Goal: Check status: Check status

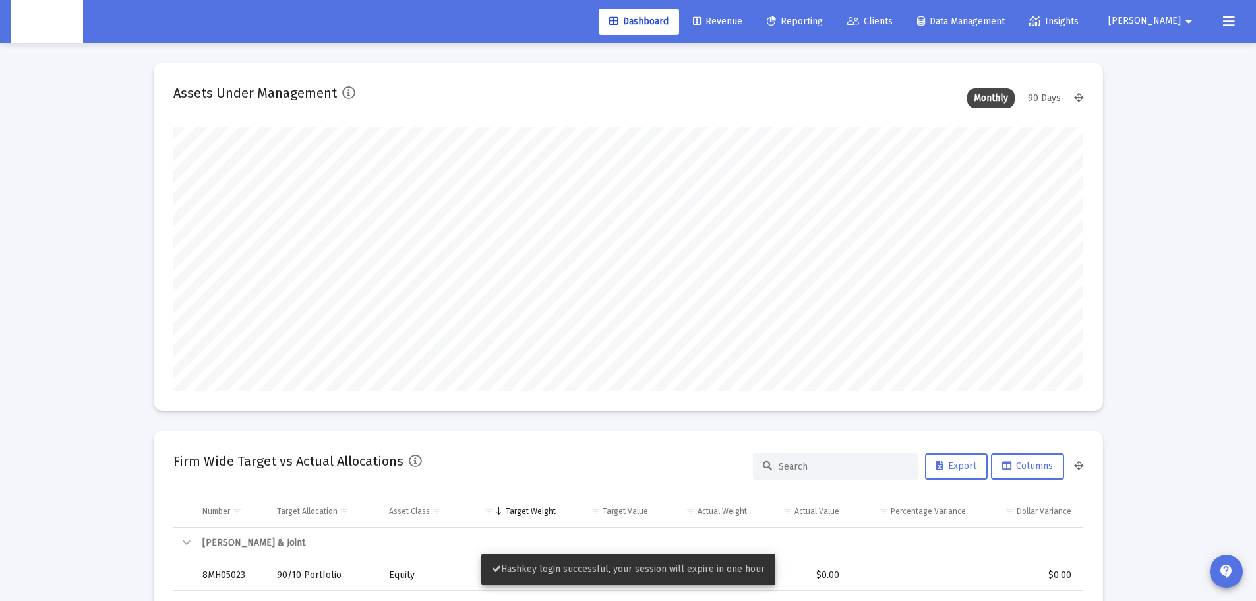
scroll to position [264, 490]
click at [743, 26] on span "Revenue" at bounding box center [717, 21] width 49 height 11
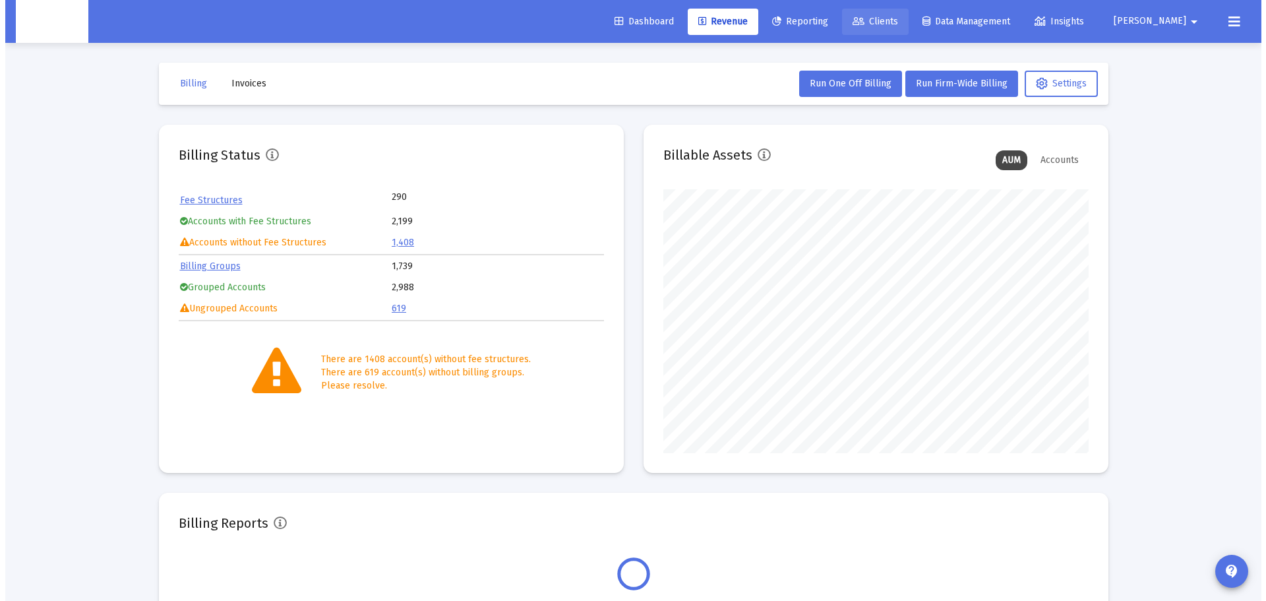
scroll to position [264, 425]
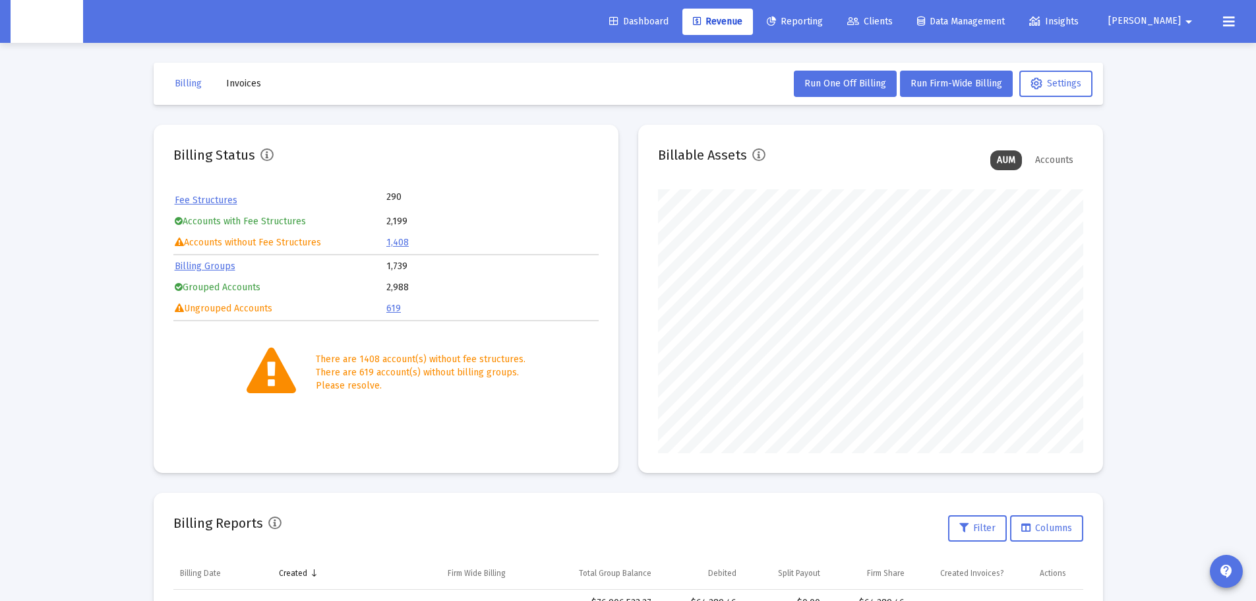
click at [859, 19] on icon at bounding box center [853, 21] width 12 height 9
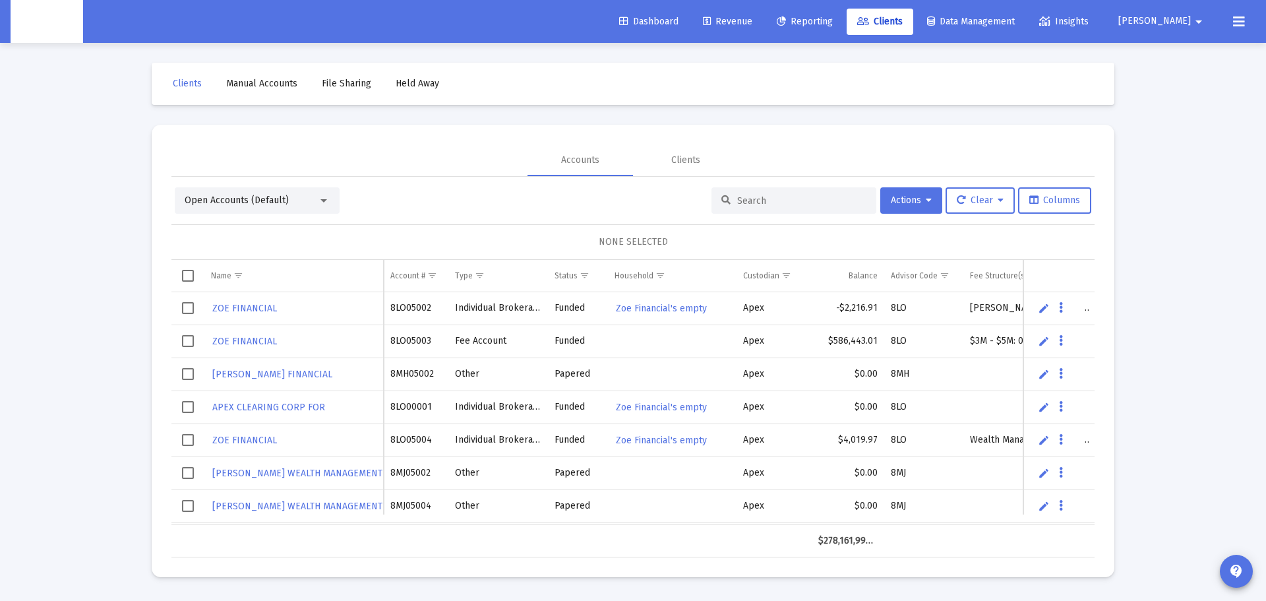
click at [781, 204] on input at bounding box center [801, 200] width 129 height 11
paste input "4RE05000"
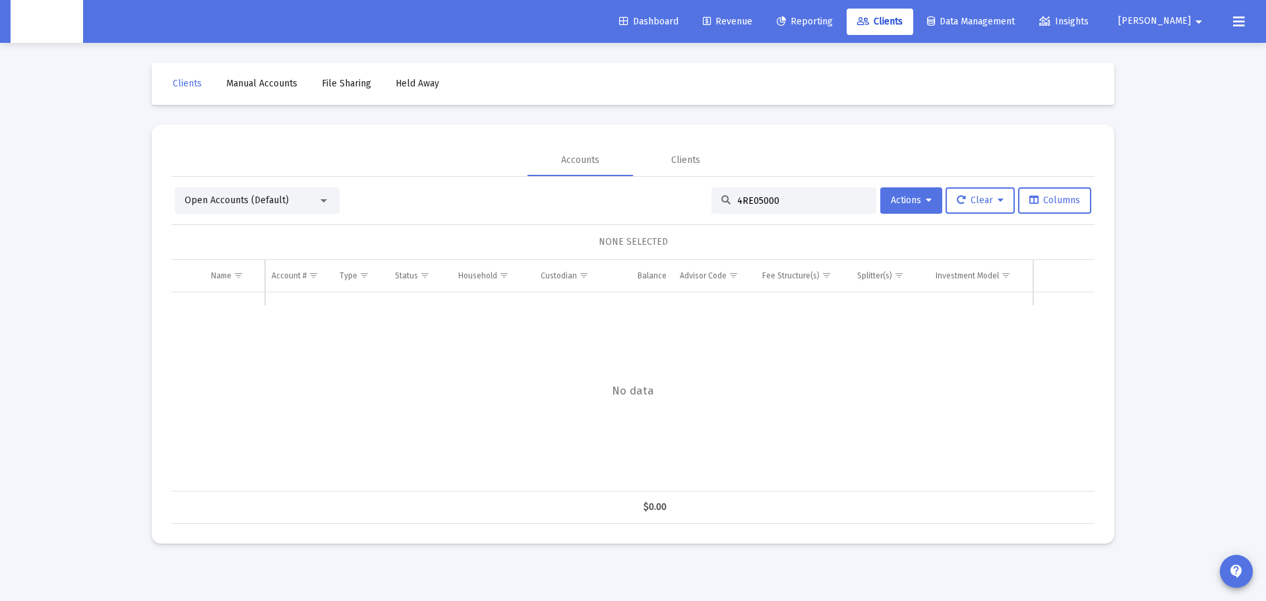
click at [317, 193] on div "Open Accounts (Default)" at bounding box center [257, 200] width 165 height 26
click at [322, 200] on div at bounding box center [324, 200] width 12 height 11
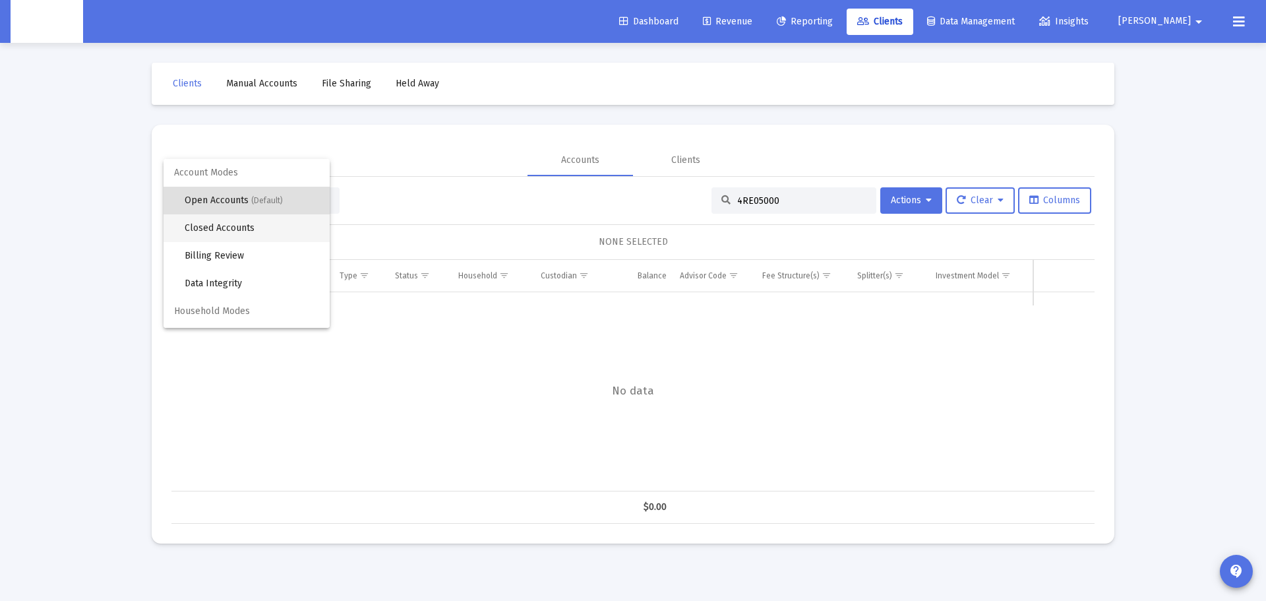
click at [284, 230] on span "Closed Accounts" at bounding box center [252, 228] width 135 height 28
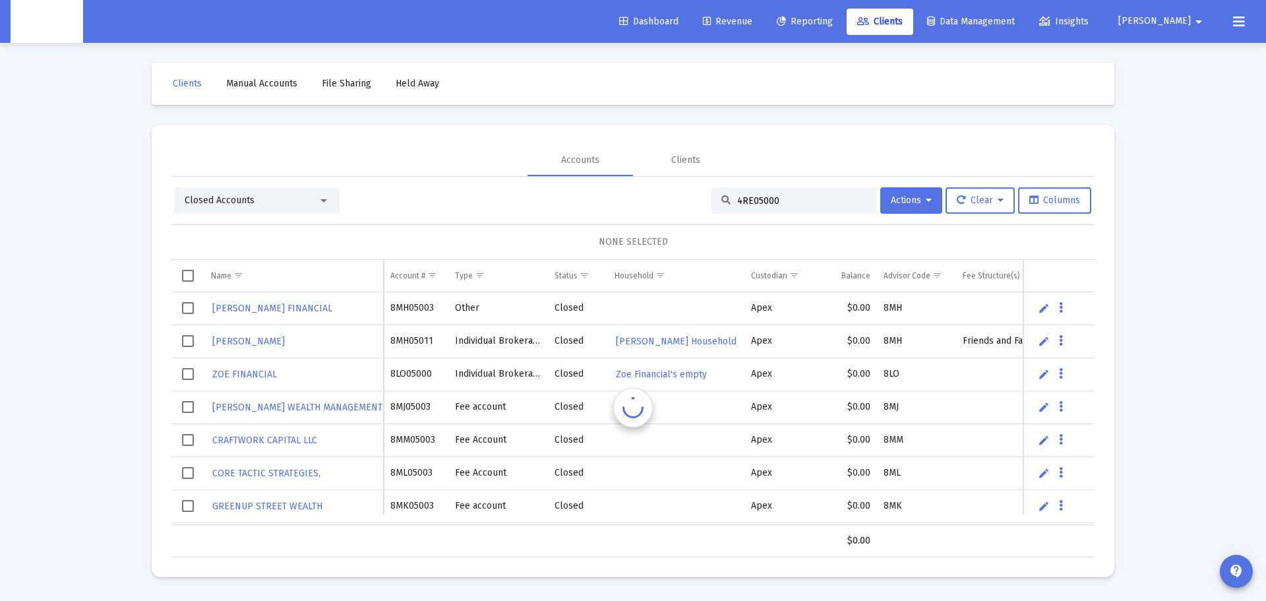
click at [795, 197] on input "4RE05000" at bounding box center [801, 200] width 129 height 11
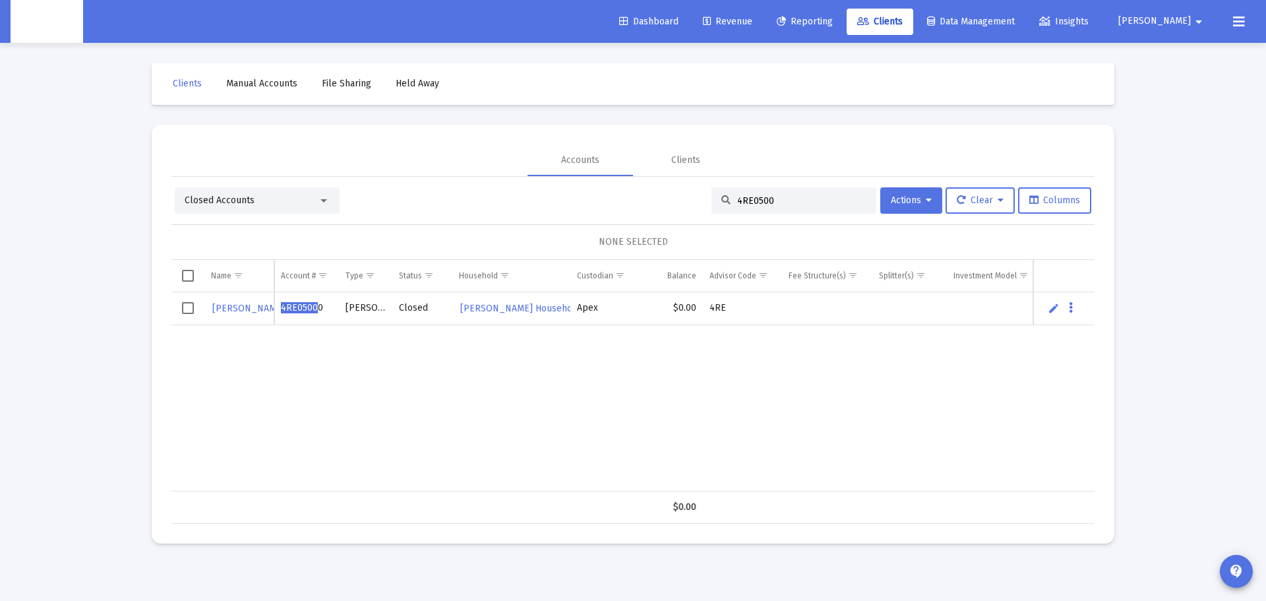
click at [784, 200] on input "4RE0500" at bounding box center [801, 200] width 129 height 11
click at [785, 200] on input "4RE0500" at bounding box center [801, 200] width 129 height 11
click at [785, 199] on input "4RE0500" at bounding box center [801, 200] width 129 height 11
click at [787, 199] on input "4RE0500" at bounding box center [801, 200] width 129 height 11
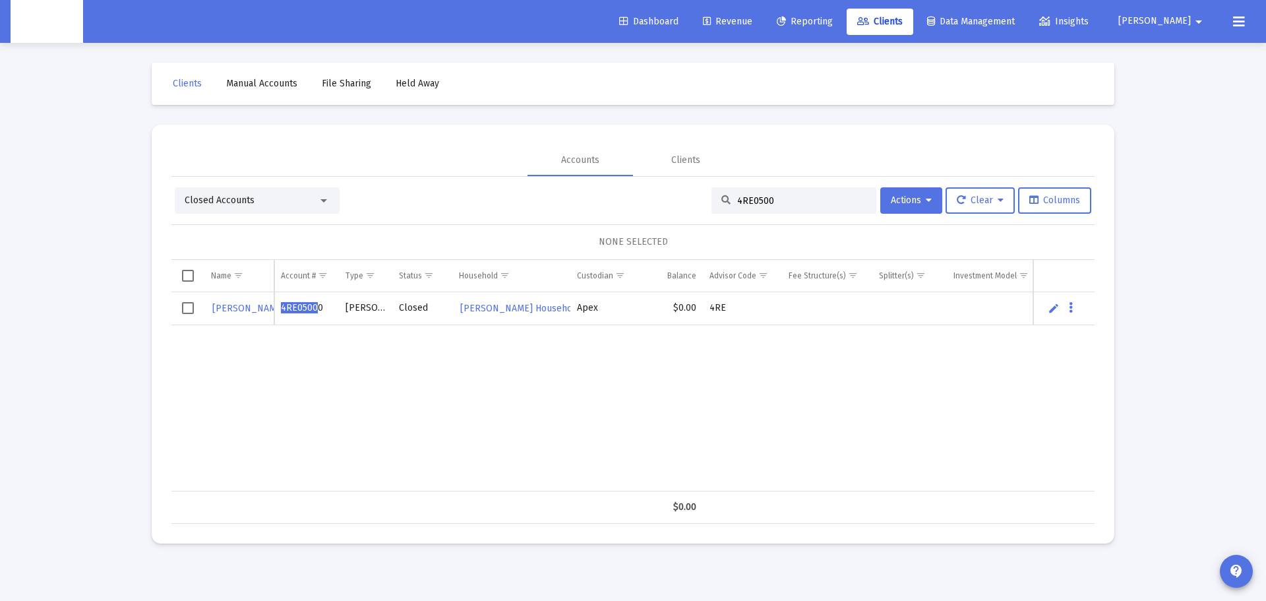
click at [966, 408] on div "[PERSON_NAME] 4RE0500 0 [PERSON_NAME] Closed [PERSON_NAME] Household Apex $0.00…" at bounding box center [639, 391] width 936 height 199
click at [749, 202] on input "4RE0500" at bounding box center [801, 200] width 129 height 11
click at [274, 189] on div "Closed Accounts" at bounding box center [257, 200] width 165 height 26
click at [282, 197] on div "Closed Accounts" at bounding box center [251, 200] width 133 height 13
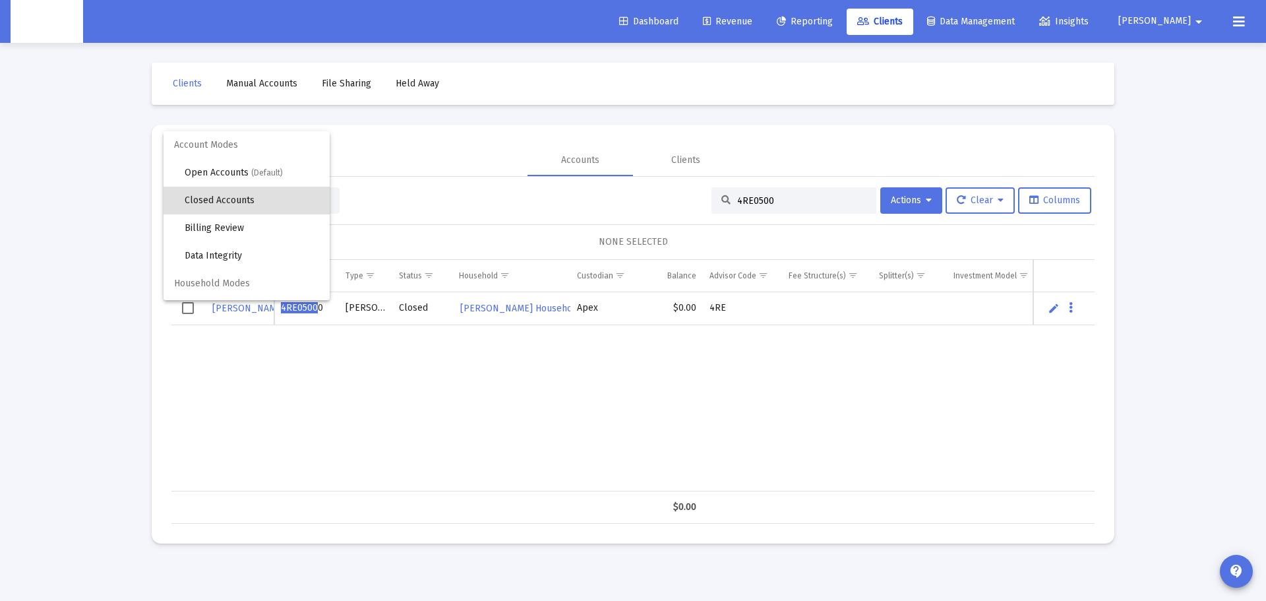
click at [749, 197] on div at bounding box center [633, 300] width 1266 height 601
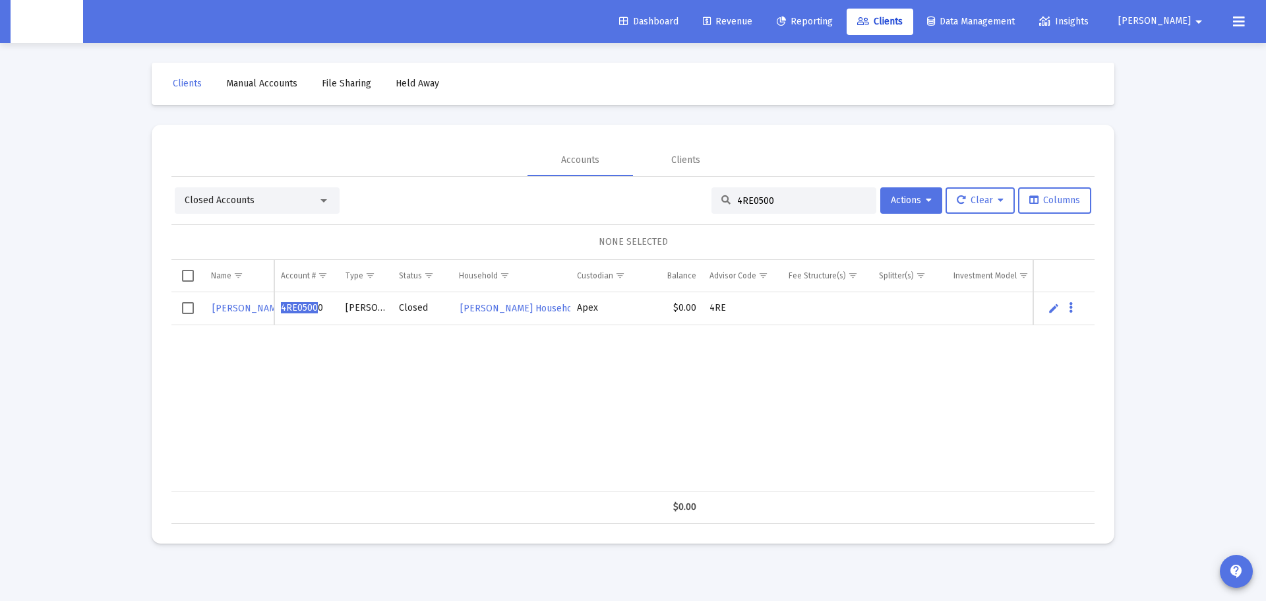
click at [749, 197] on input "4RE0500" at bounding box center [801, 200] width 129 height 11
paste input "8OG0523"
type input "8OG05230"
click at [1005, 441] on div "[PERSON_NAME] 8OG05230 Traditional IRA Closed [PERSON_NAME] Household Apex $0.0…" at bounding box center [678, 391] width 1014 height 199
